Goal: Task Accomplishment & Management: Manage account settings

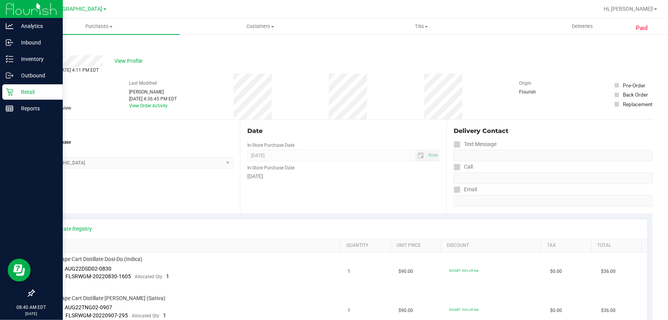
click at [15, 88] on p "Retail" at bounding box center [36, 91] width 46 height 9
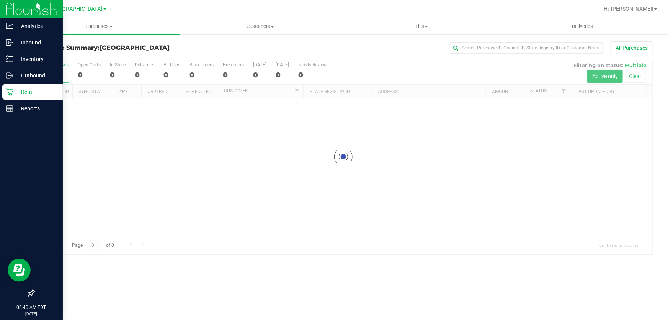
click at [27, 92] on p "Retail" at bounding box center [36, 91] width 46 height 9
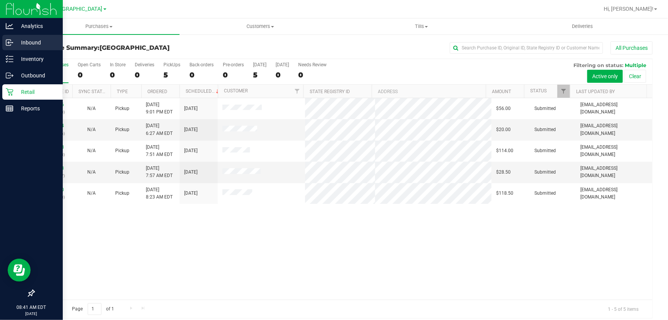
click at [23, 38] on p "Inbound" at bounding box center [36, 42] width 46 height 9
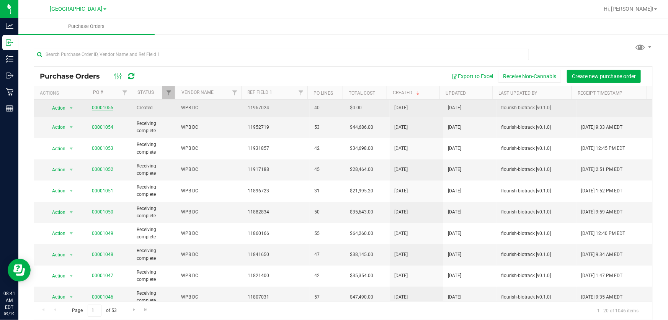
click at [106, 108] on link "00001055" at bounding box center [102, 107] width 21 height 5
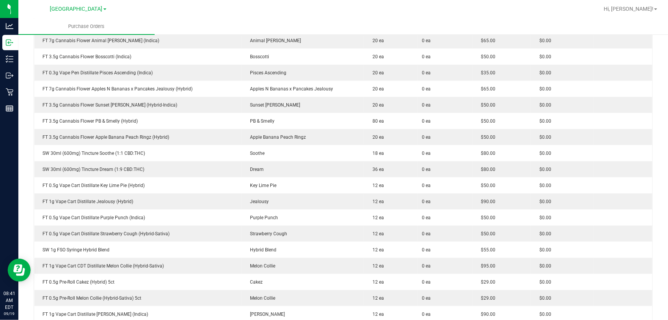
scroll to position [517, 0]
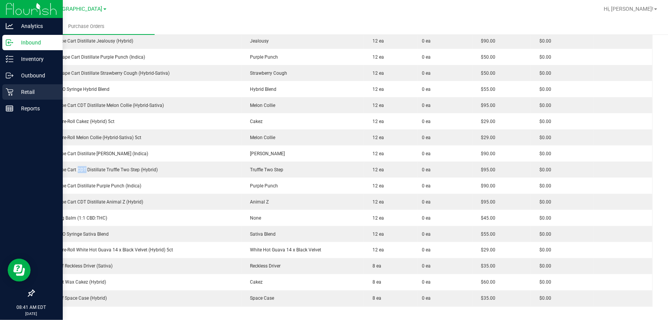
click at [21, 93] on p "Retail" at bounding box center [36, 91] width 46 height 9
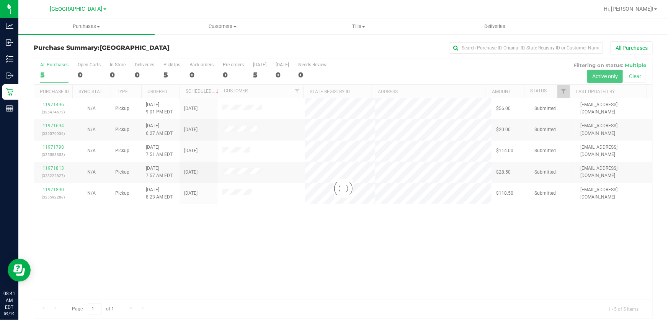
click at [323, 234] on div at bounding box center [343, 188] width 618 height 259
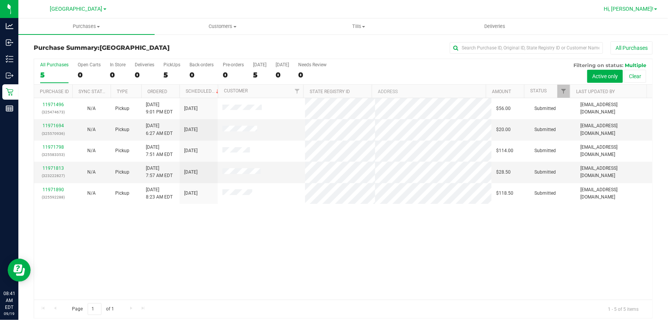
click at [646, 6] on span "Hi, [PERSON_NAME]!" at bounding box center [629, 9] width 50 height 6
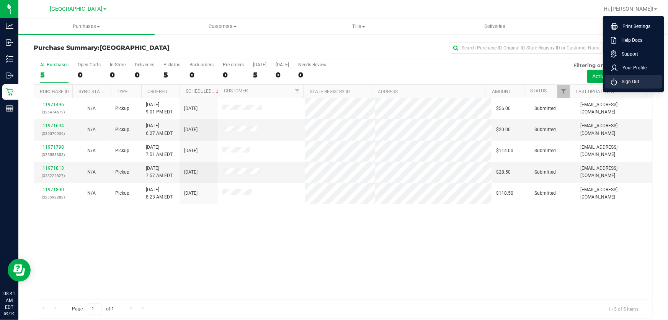
click at [633, 78] on span "Sign Out" at bounding box center [628, 82] width 22 height 8
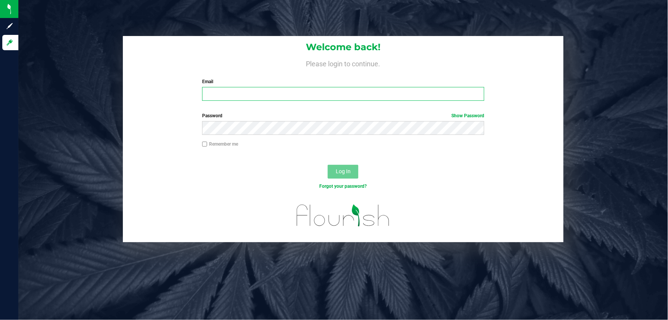
click at [294, 90] on input "Email" at bounding box center [343, 94] width 283 height 14
type input "[EMAIL_ADDRESS][DOMAIN_NAME]"
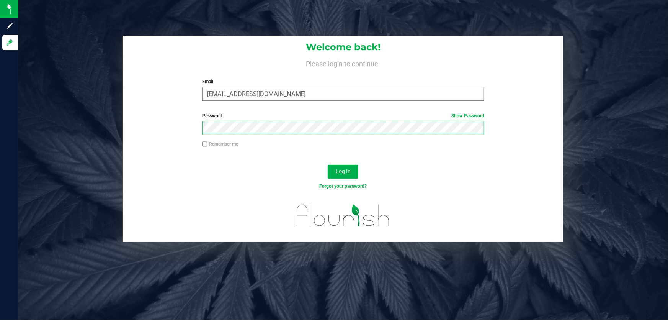
click at [328, 165] on button "Log In" at bounding box center [343, 172] width 31 height 14
